Goal: Check status: Check status

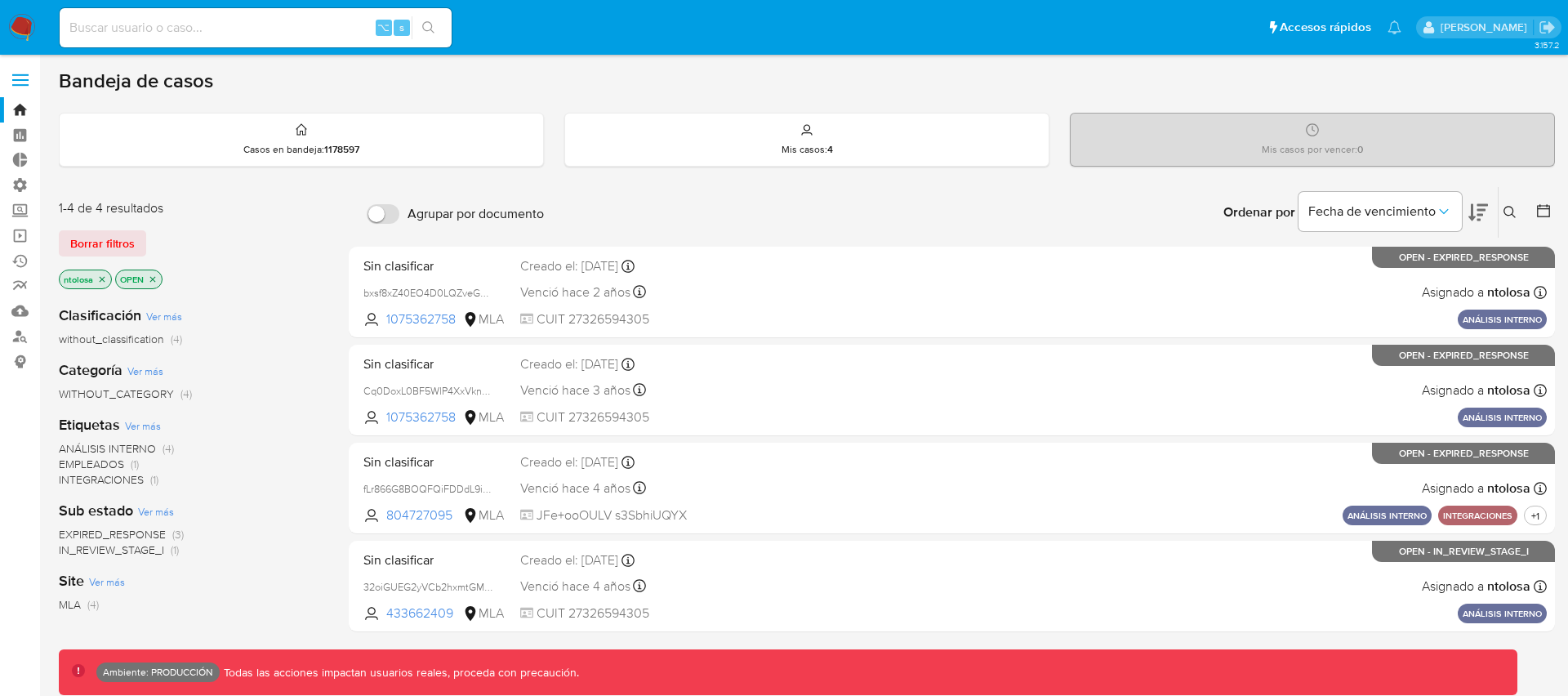
drag, startPoint x: 190, startPoint y: 42, endPoint x: 184, endPoint y: 24, distance: 19.0
click at [190, 42] on div "⌥ s" at bounding box center [256, 27] width 392 height 39
click at [184, 24] on input at bounding box center [256, 27] width 392 height 21
paste input "2237674348"
type input "2237674348"
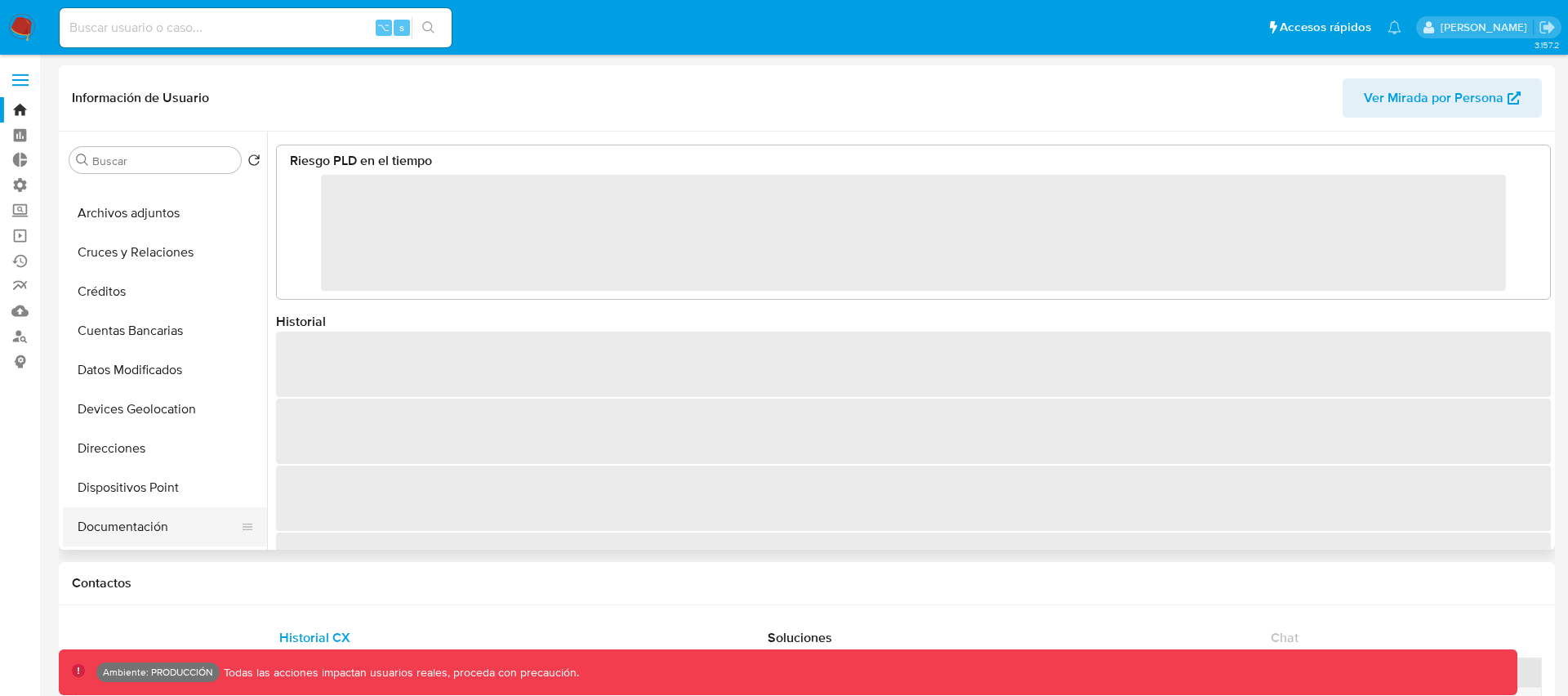
scroll to position [107, 0]
select select "10"
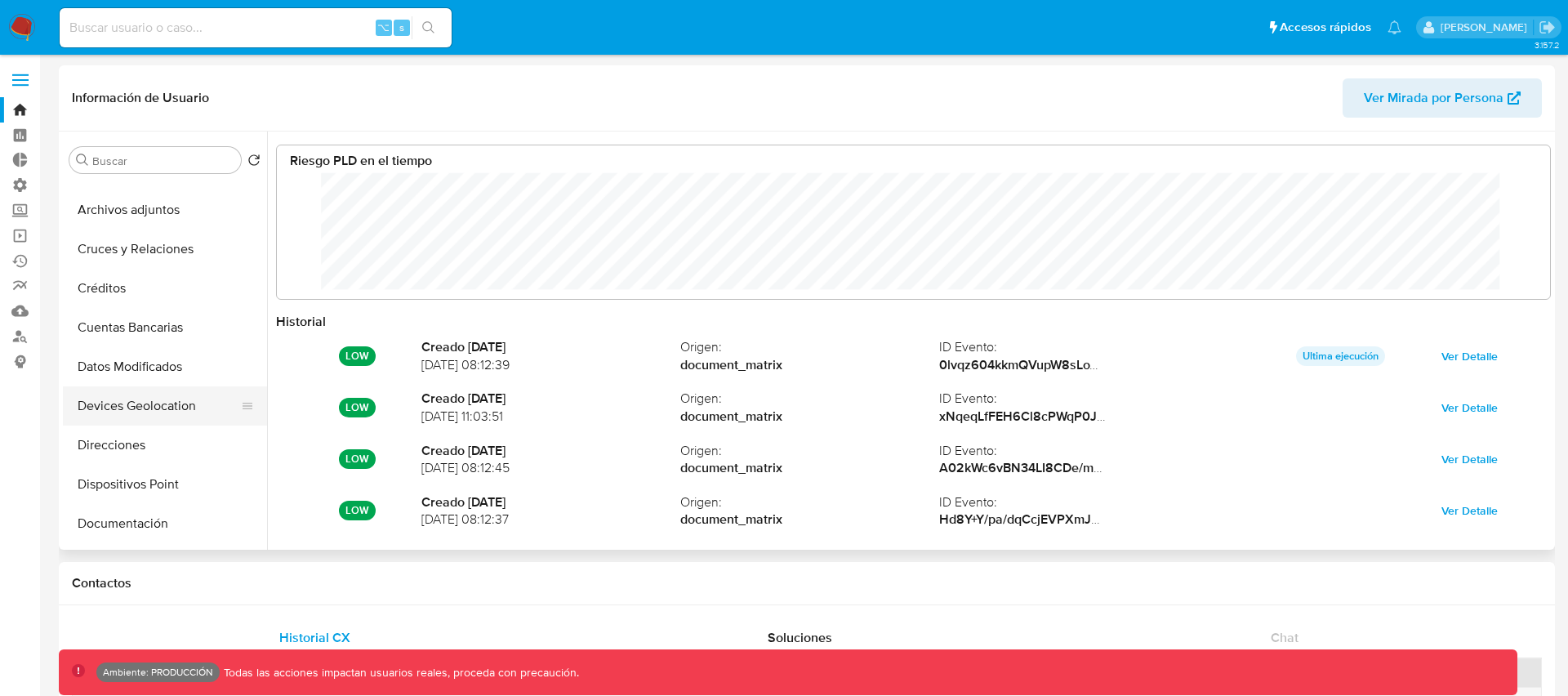
scroll to position [123, 1241]
click at [127, 515] on button "Documentación" at bounding box center [158, 524] width 191 height 39
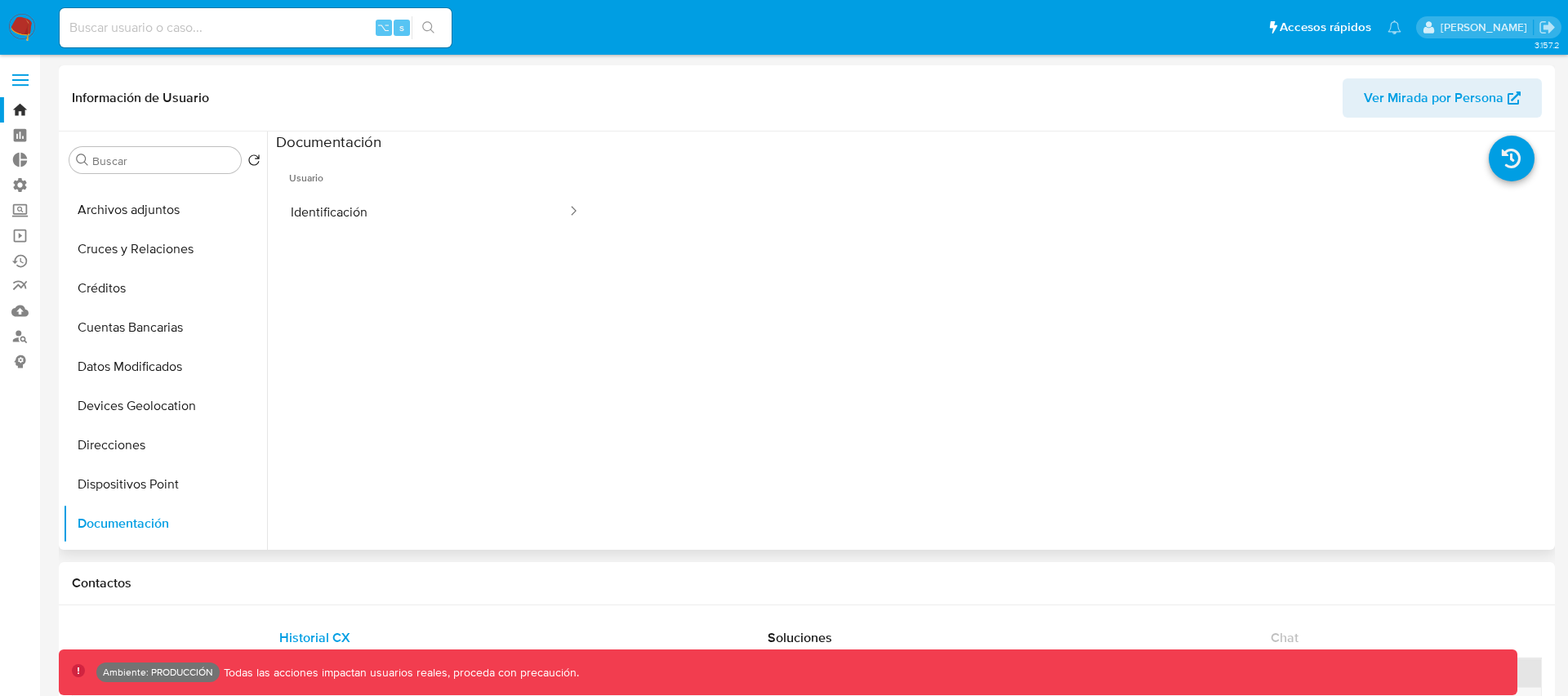
drag, startPoint x: 348, startPoint y: 210, endPoint x: 297, endPoint y: 254, distance: 67.4
click at [348, 210] on button "Identificación" at bounding box center [422, 212] width 292 height 42
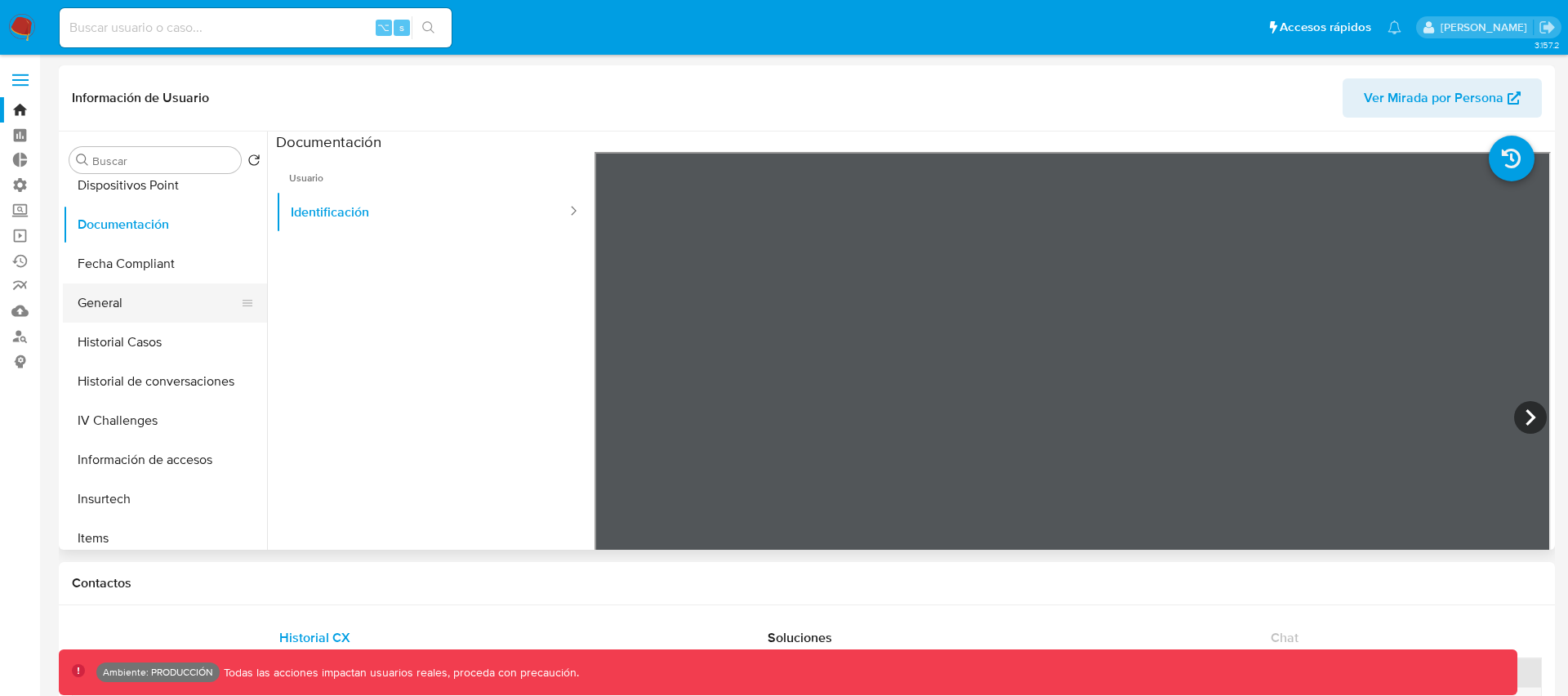
scroll to position [411, 0]
click at [154, 415] on button "IV Challenges" at bounding box center [158, 416] width 191 height 39
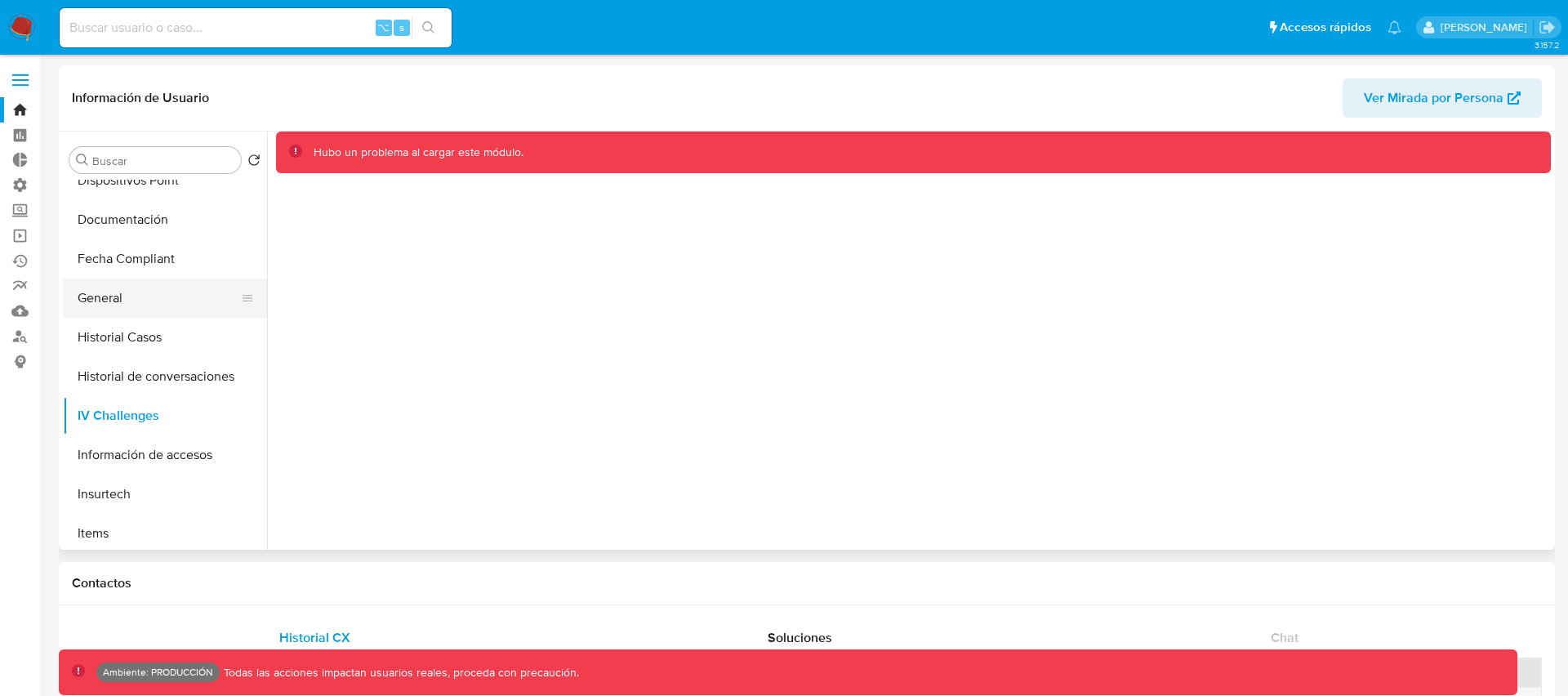
click at [118, 304] on button "General" at bounding box center [158, 298] width 191 height 39
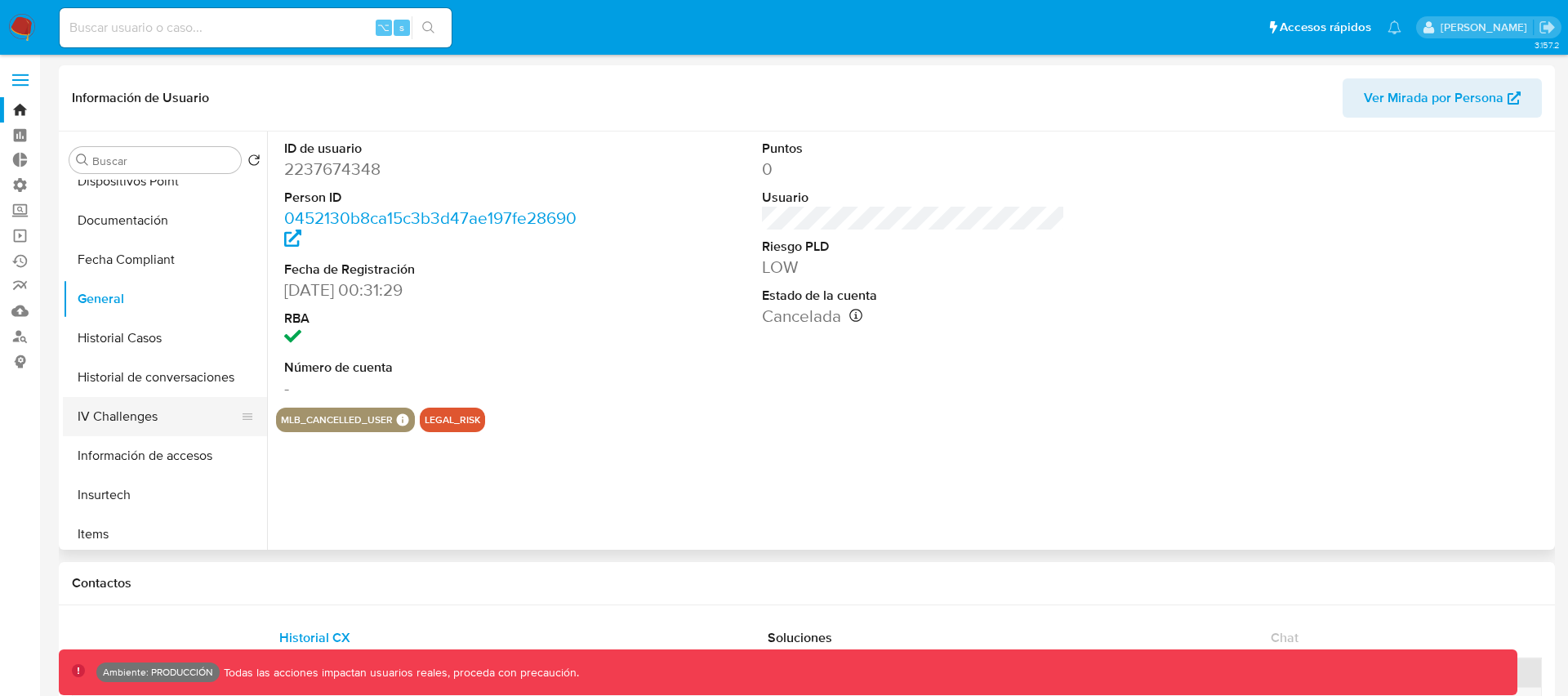
click at [128, 413] on button "IV Challenges" at bounding box center [158, 417] width 191 height 39
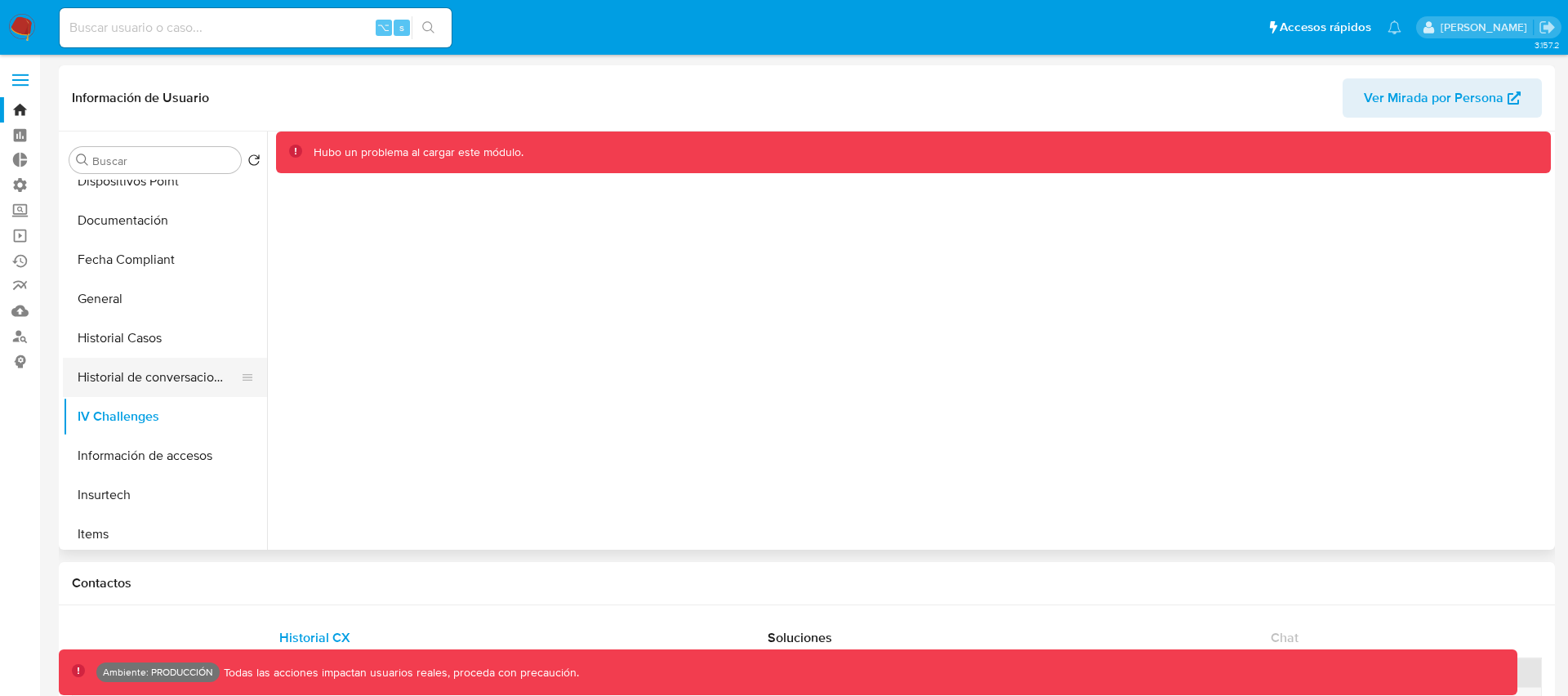
click at [135, 368] on button "Historial de conversaciones" at bounding box center [158, 377] width 191 height 39
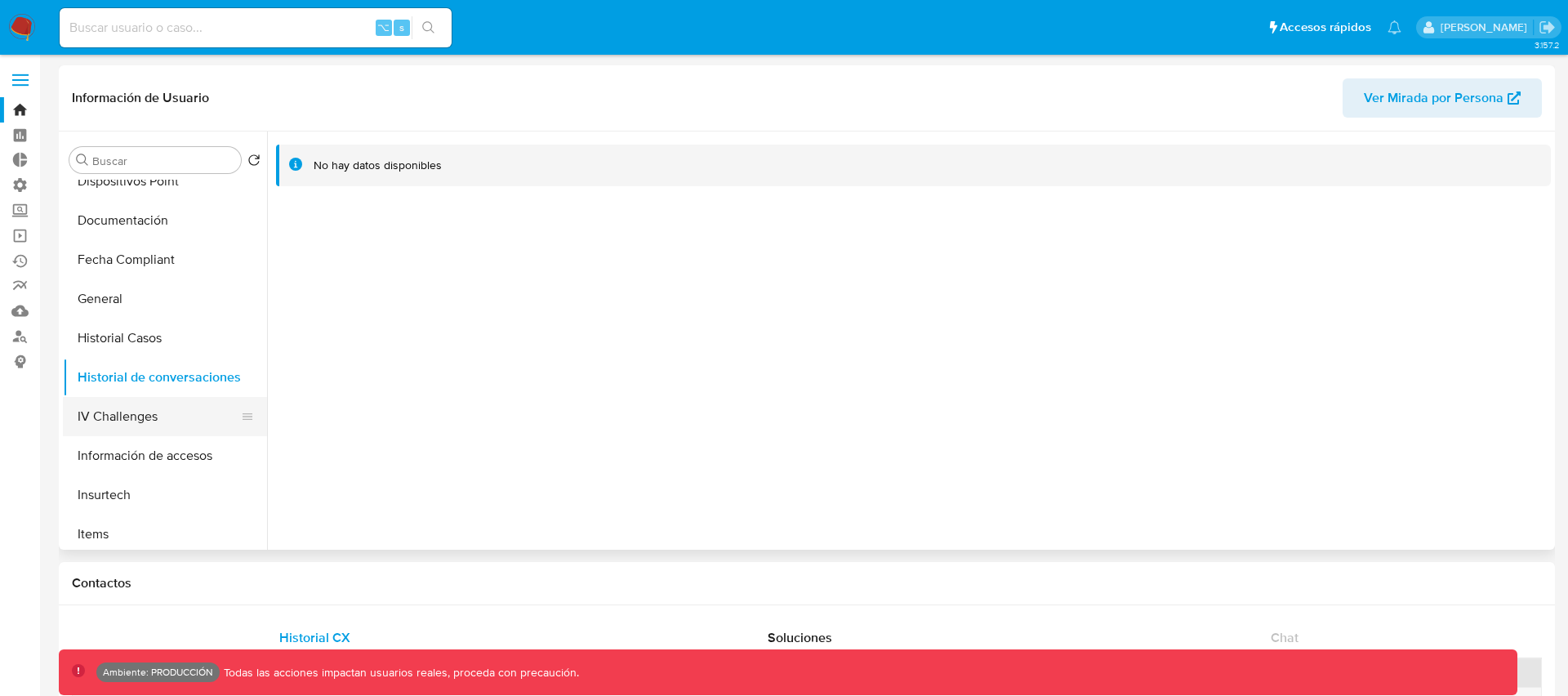
click at [134, 410] on button "IV Challenges" at bounding box center [158, 417] width 191 height 39
